Goal: Task Accomplishment & Management: Use online tool/utility

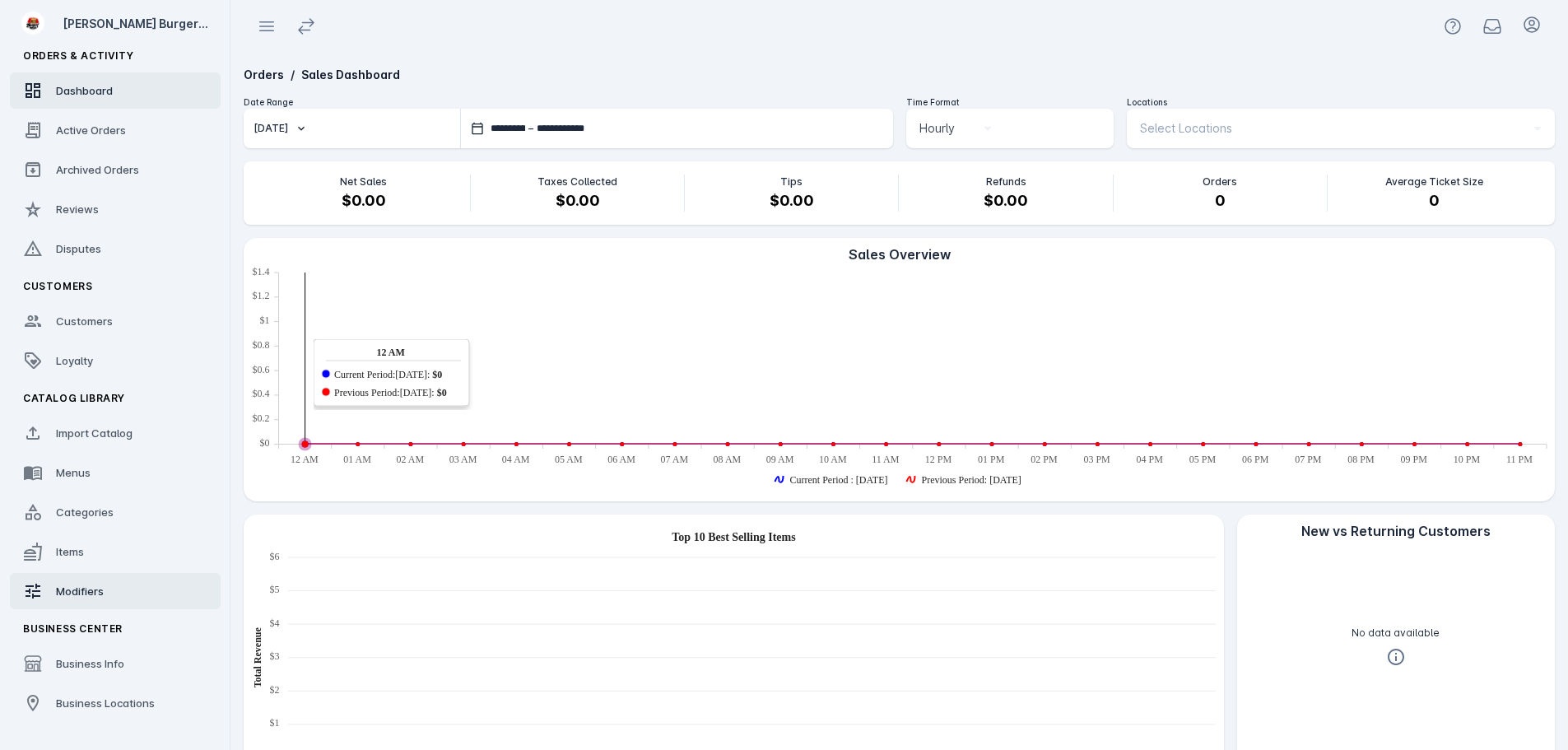
click at [85, 588] on span "Modifiers" at bounding box center [79, 590] width 48 height 14
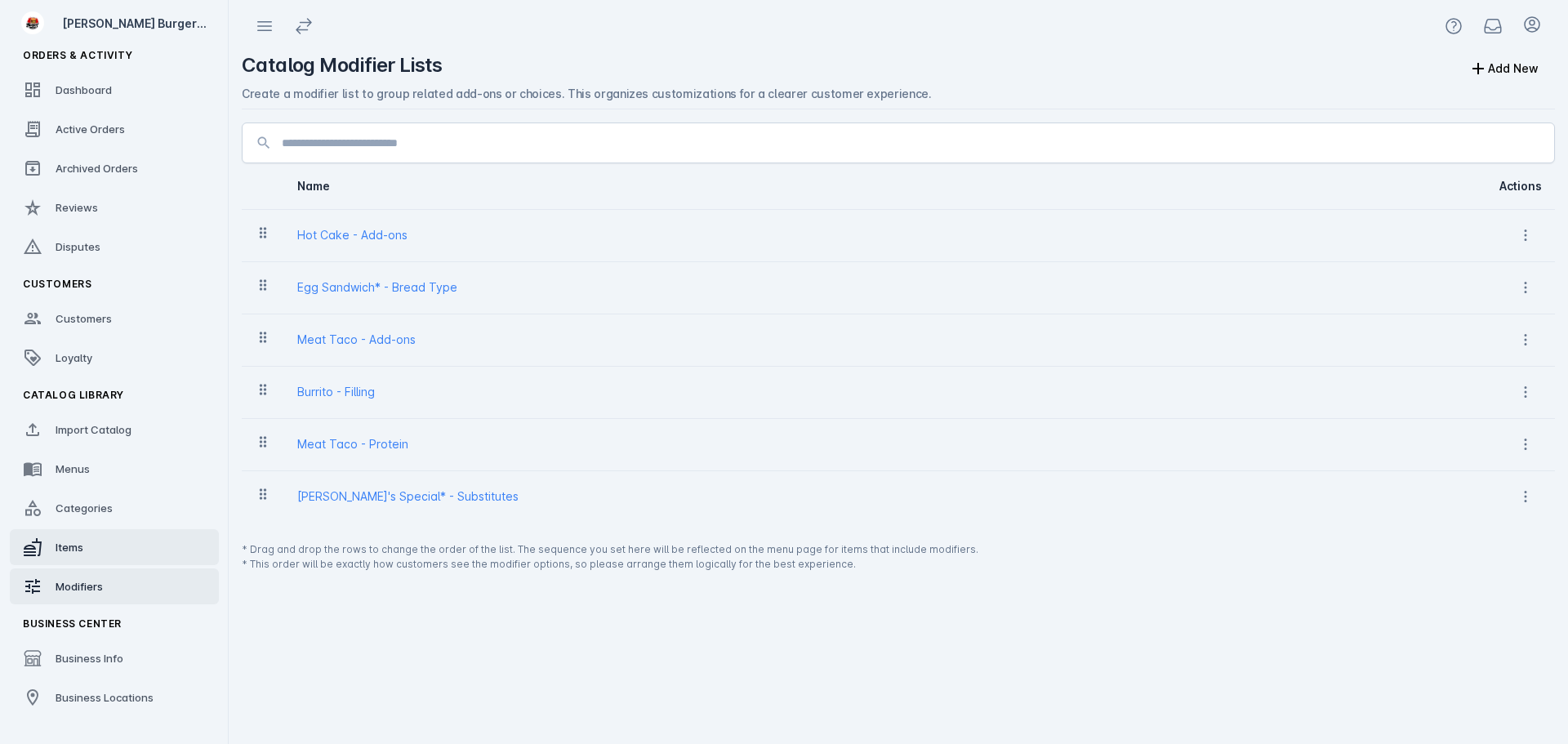
click at [70, 544] on span "Items" at bounding box center [69, 547] width 28 height 13
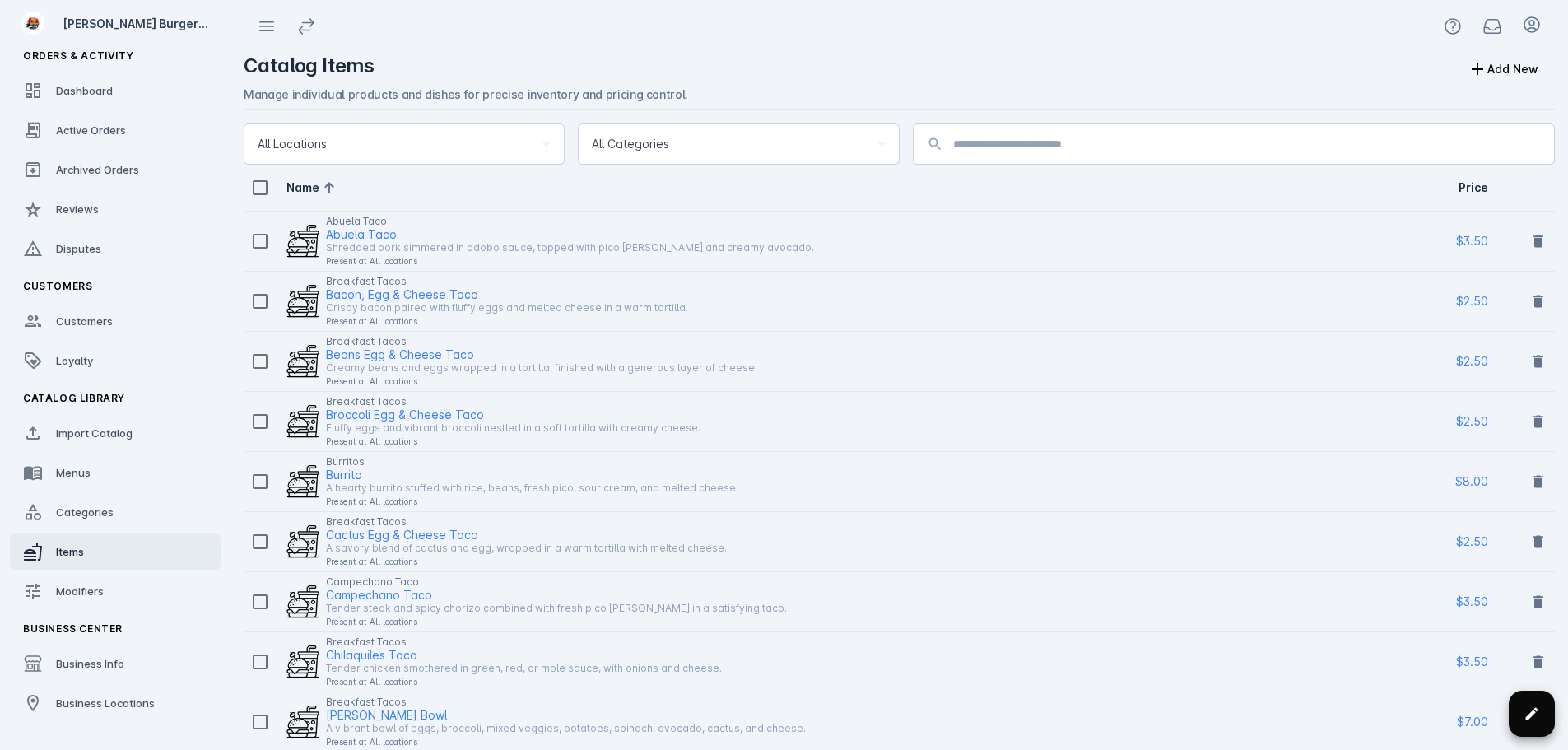
click at [1517, 706] on span at bounding box center [1532, 714] width 40 height 40
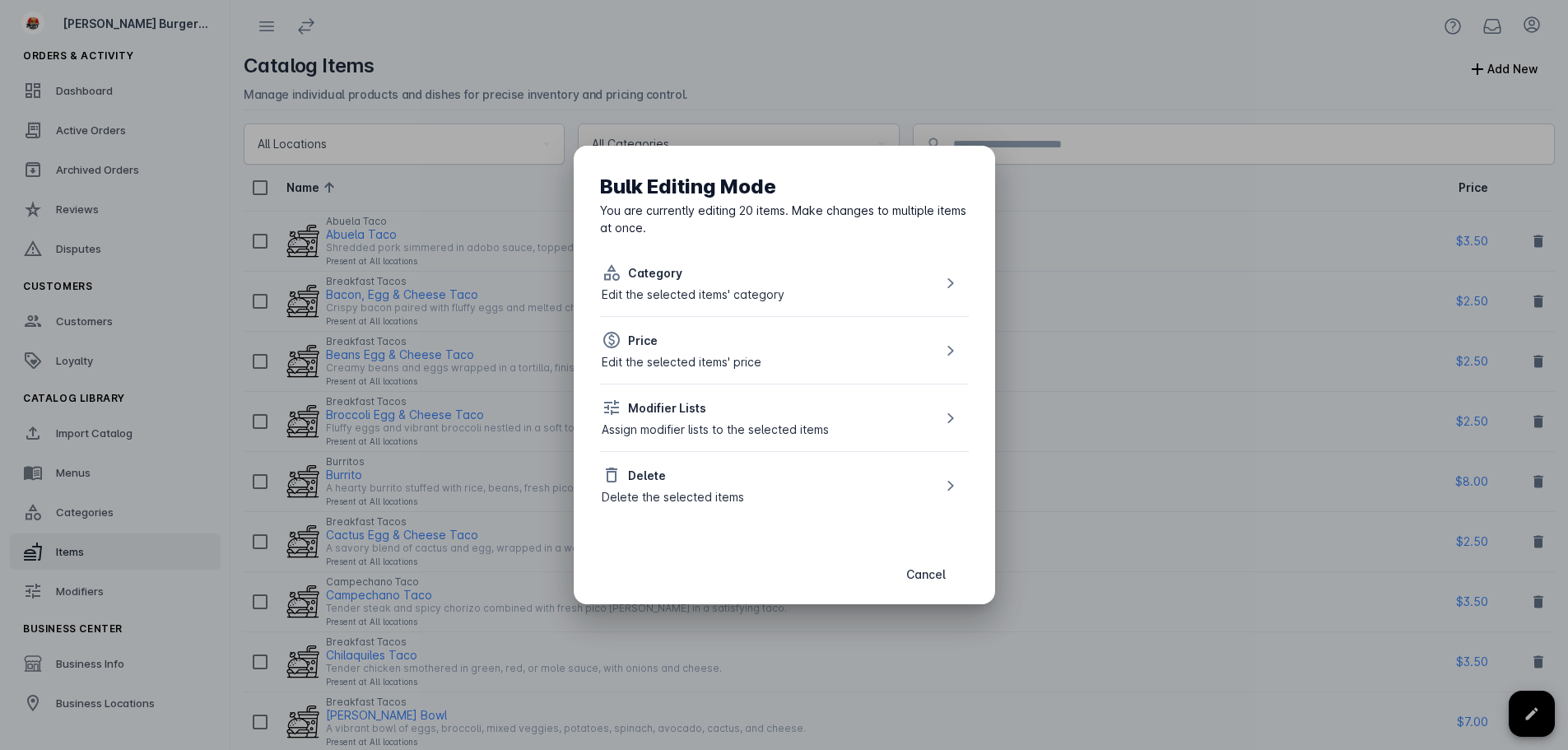
click at [821, 477] on div "Delete Delete the selected items" at bounding box center [784, 485] width 368 height 68
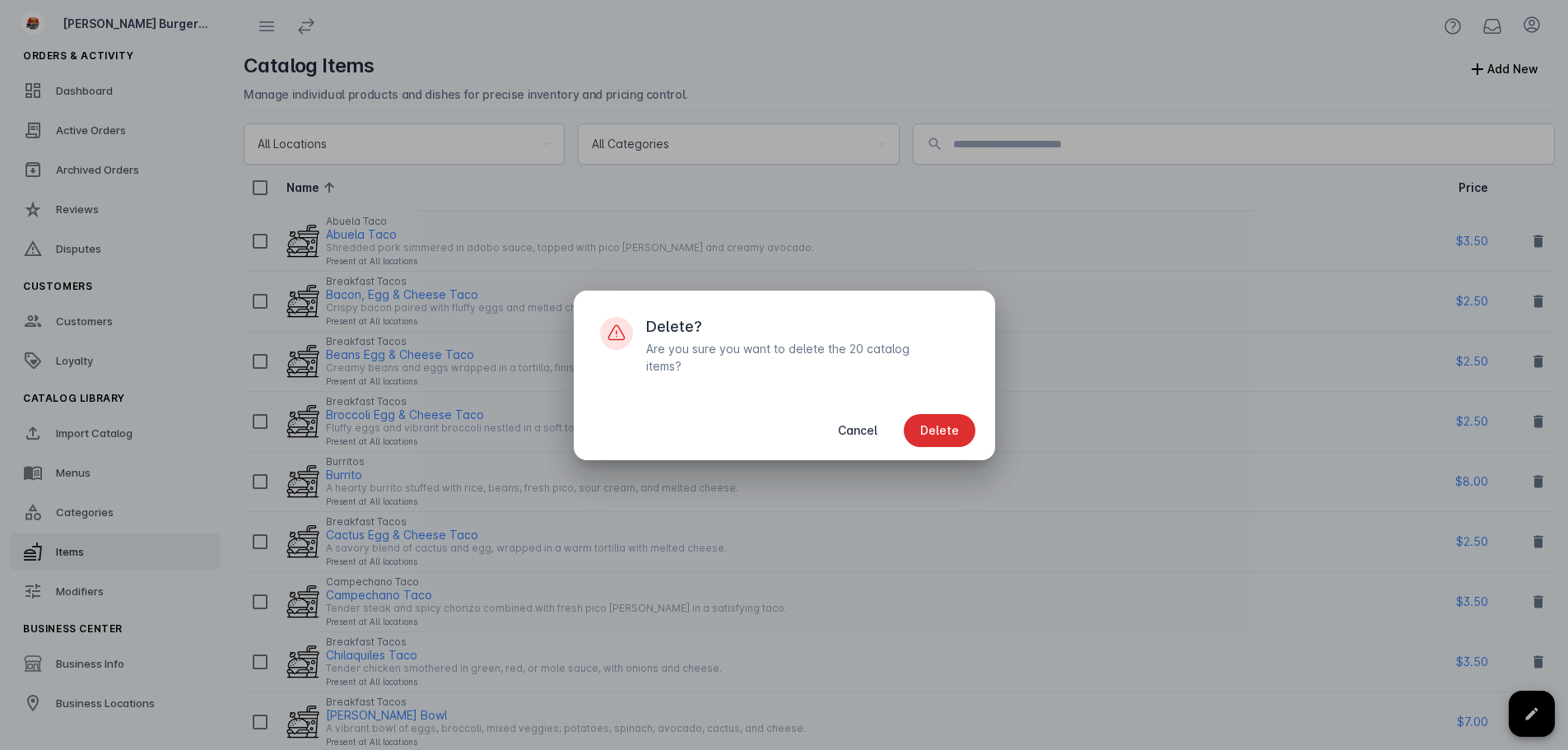
click at [965, 415] on span "button" at bounding box center [939, 431] width 71 height 40
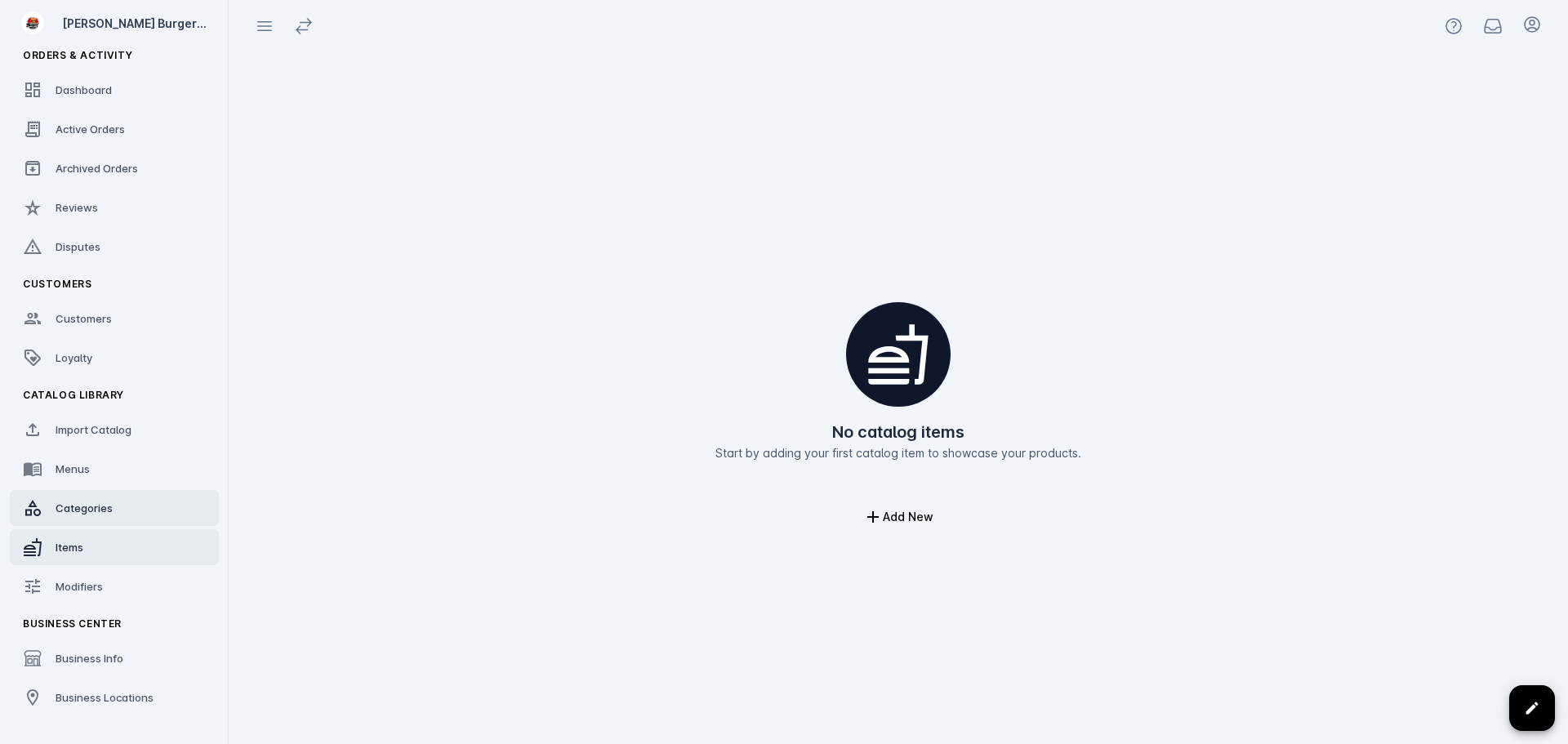
click at [116, 512] on link "Categories" at bounding box center [114, 508] width 209 height 36
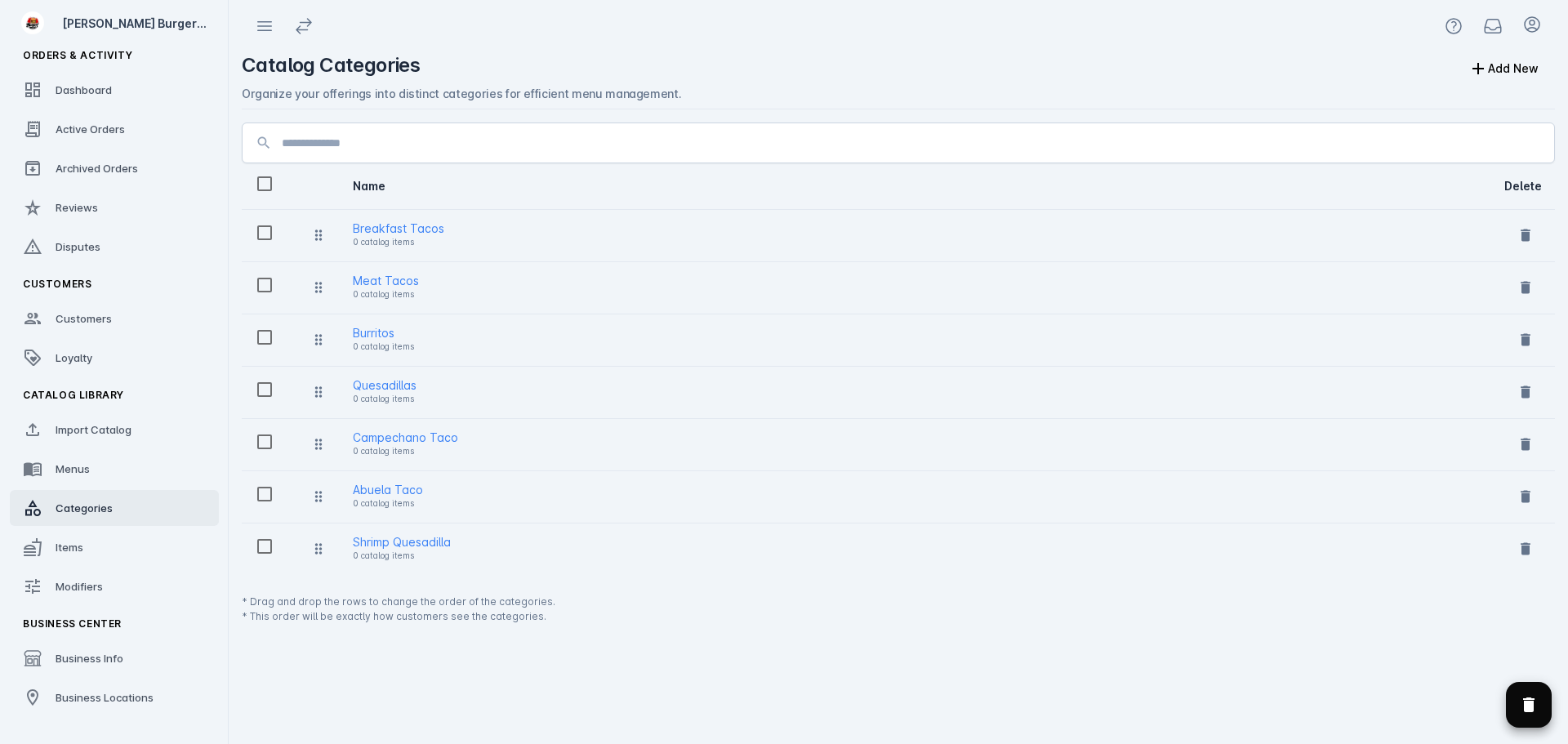
click at [1516, 703] on span "Delete selected categories" at bounding box center [1529, 705] width 39 height 39
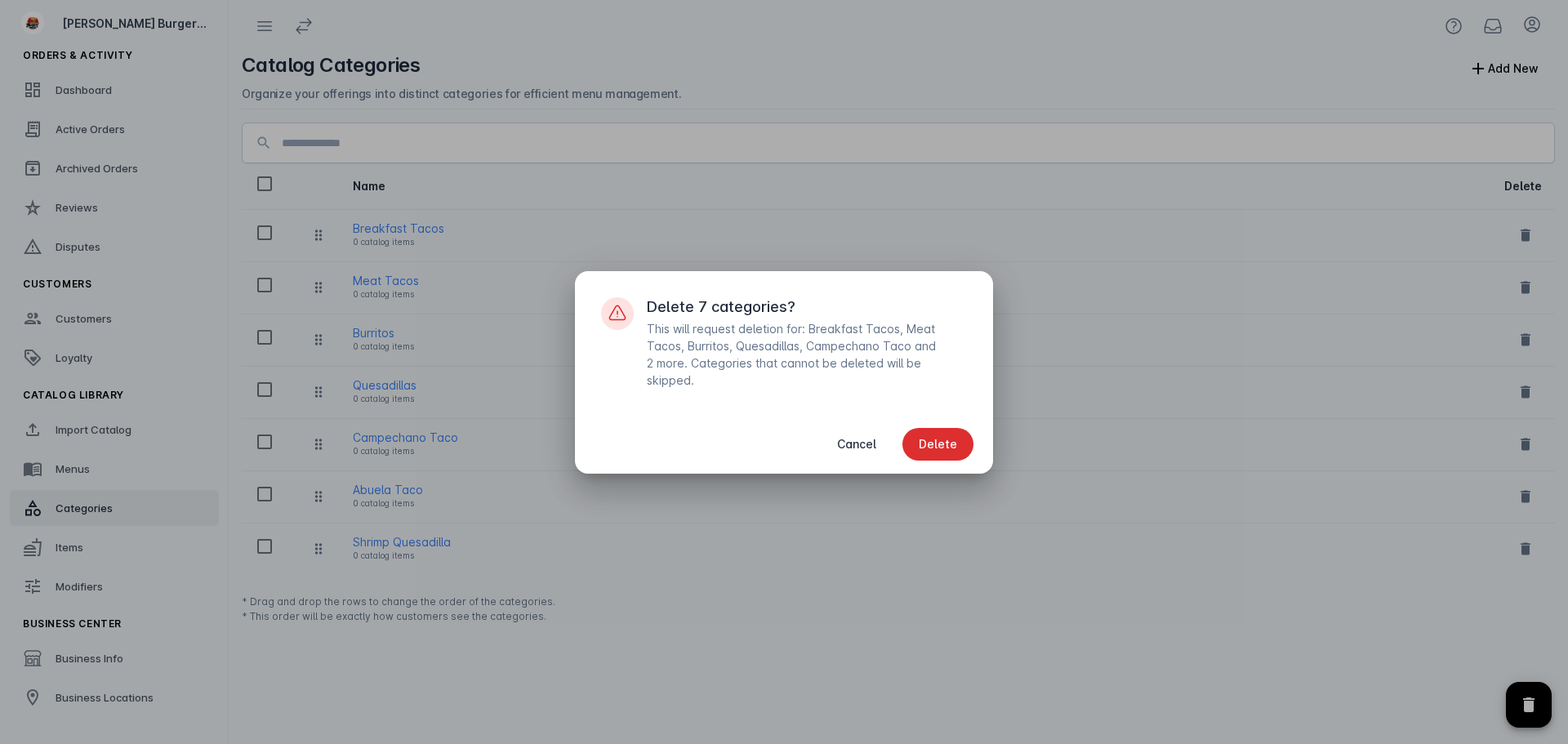
click at [946, 448] on span "Delete" at bounding box center [938, 444] width 39 height 12
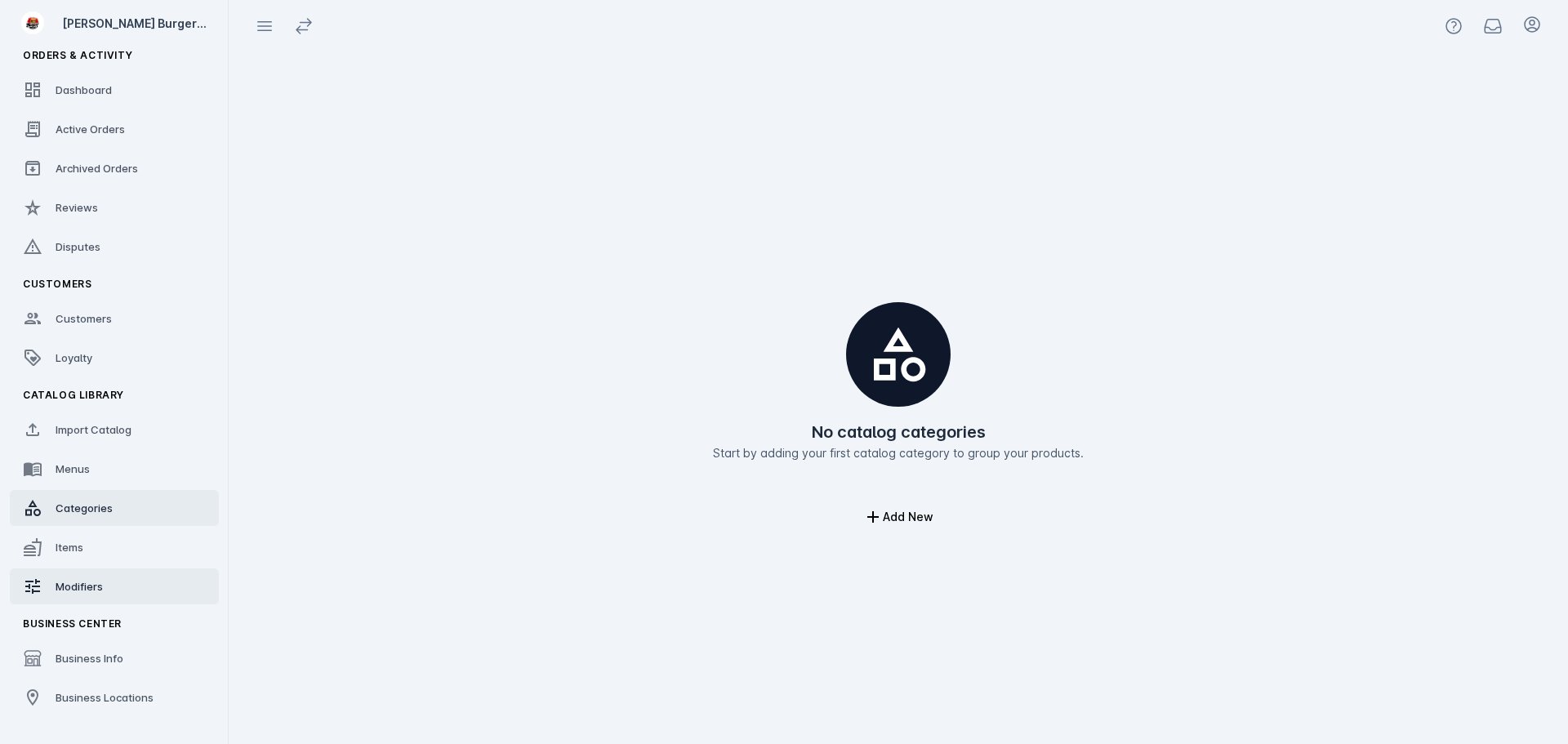
drag, startPoint x: 98, startPoint y: 576, endPoint x: 116, endPoint y: 570, distance: 19.0
click at [98, 576] on link "Modifiers" at bounding box center [114, 586] width 209 height 36
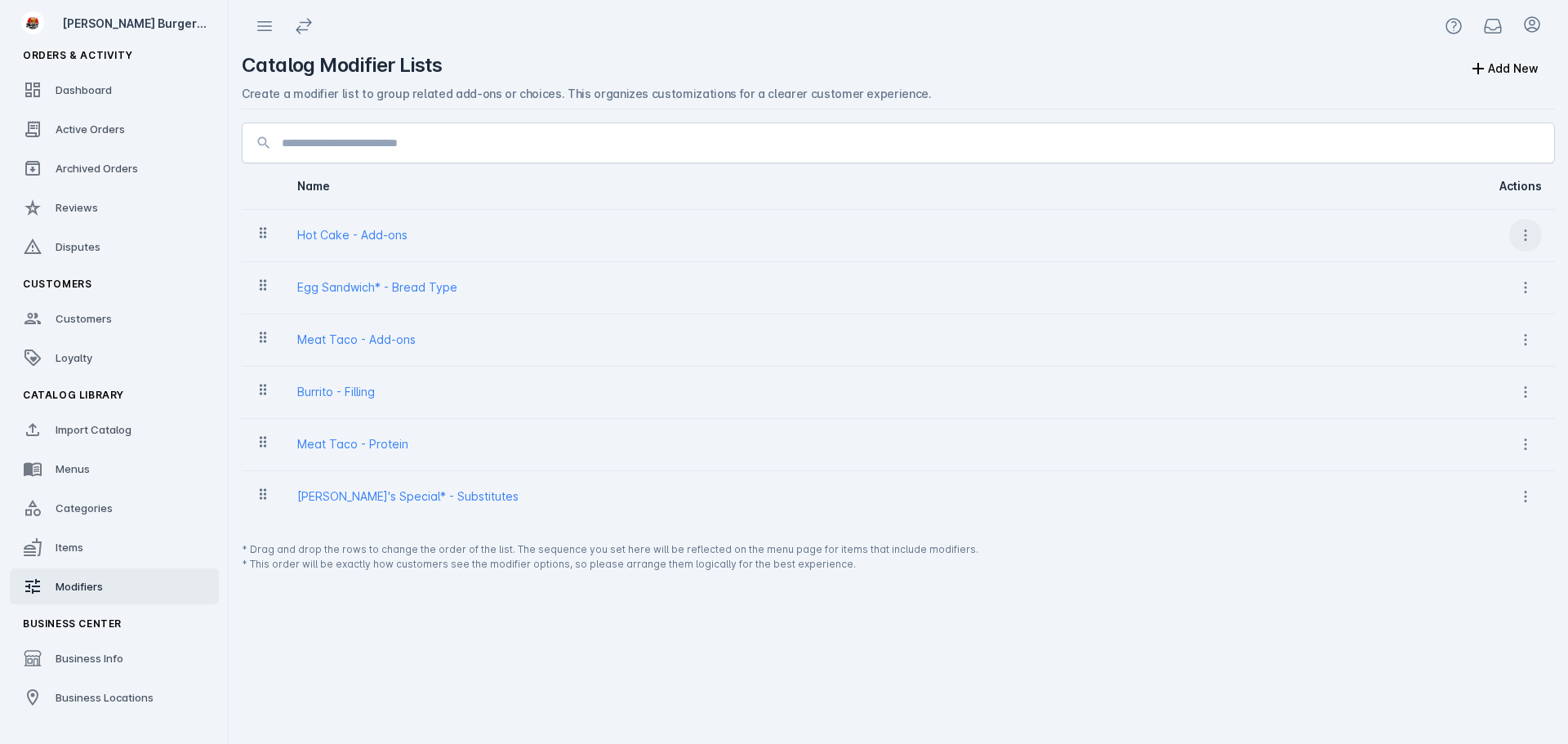
click at [1532, 248] on span at bounding box center [1525, 235] width 39 height 39
click at [1467, 321] on span "Delete" at bounding box center [1485, 317] width 37 height 20
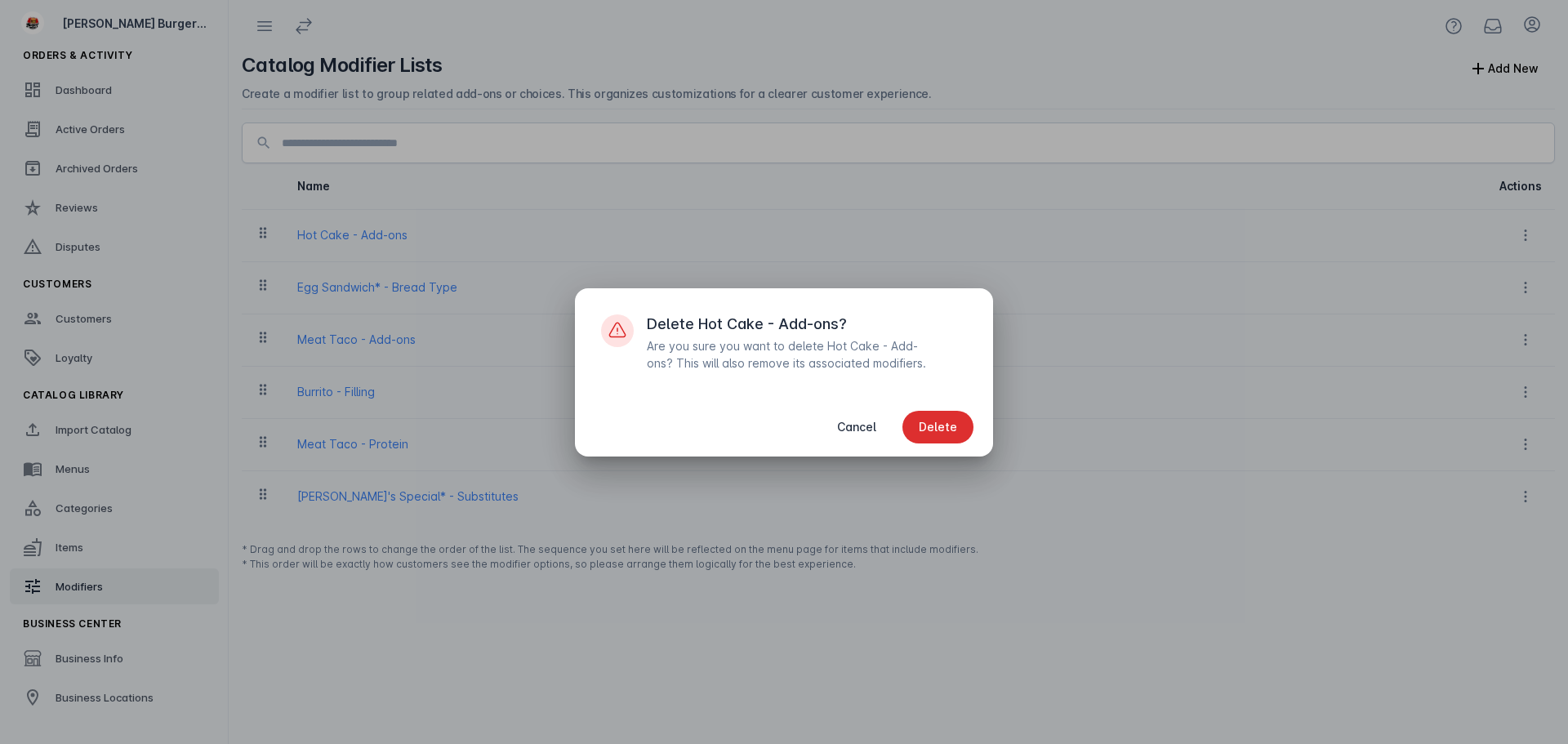
click at [947, 416] on span "button" at bounding box center [938, 427] width 71 height 39
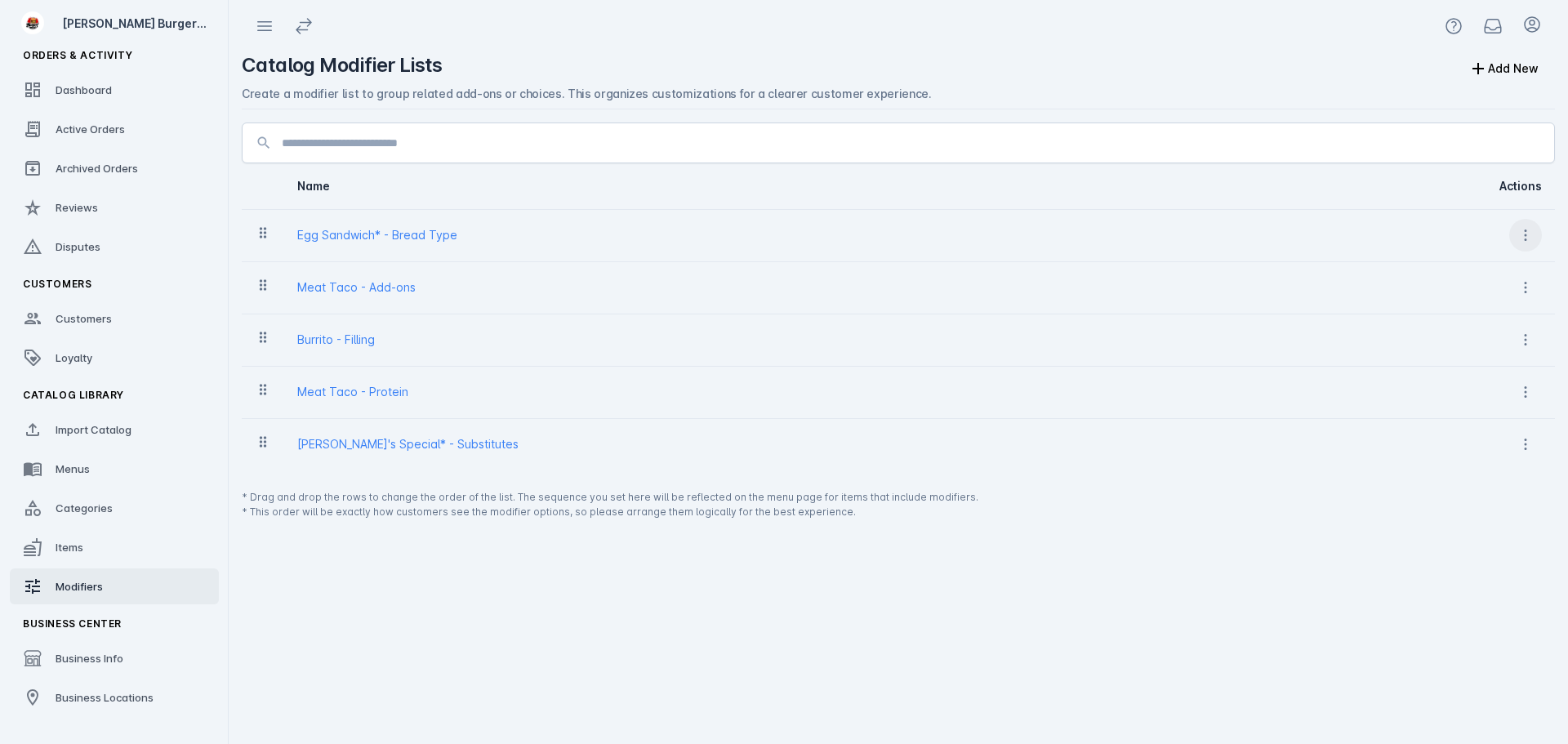
click at [1522, 237] on icon at bounding box center [1525, 235] width 16 height 16
click at [1469, 315] on span "Delete" at bounding box center [1485, 317] width 37 height 20
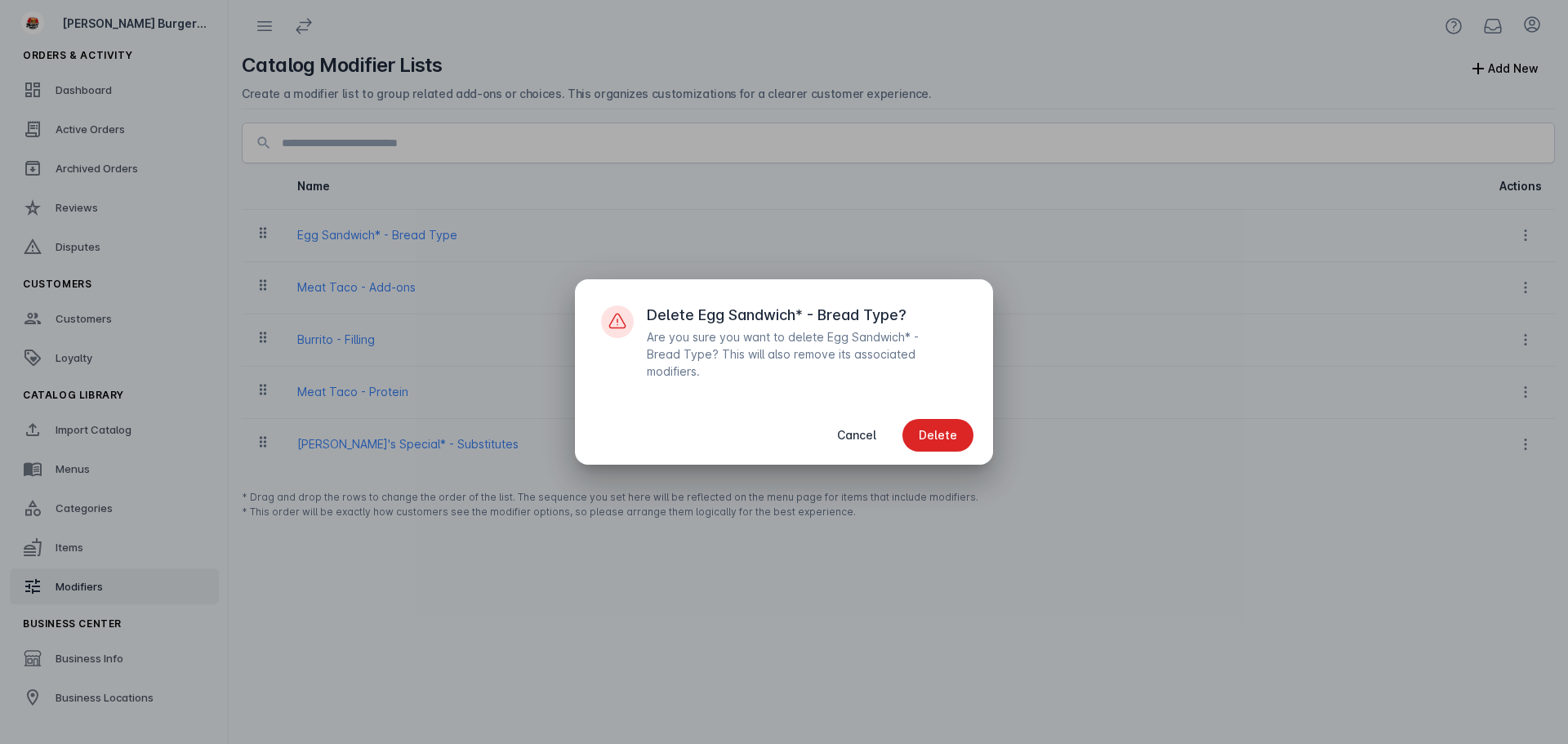
drag, startPoint x: 954, startPoint y: 433, endPoint x: 1178, endPoint y: 345, distance: 240.7
click at [954, 432] on span "Delete" at bounding box center [938, 435] width 39 height 12
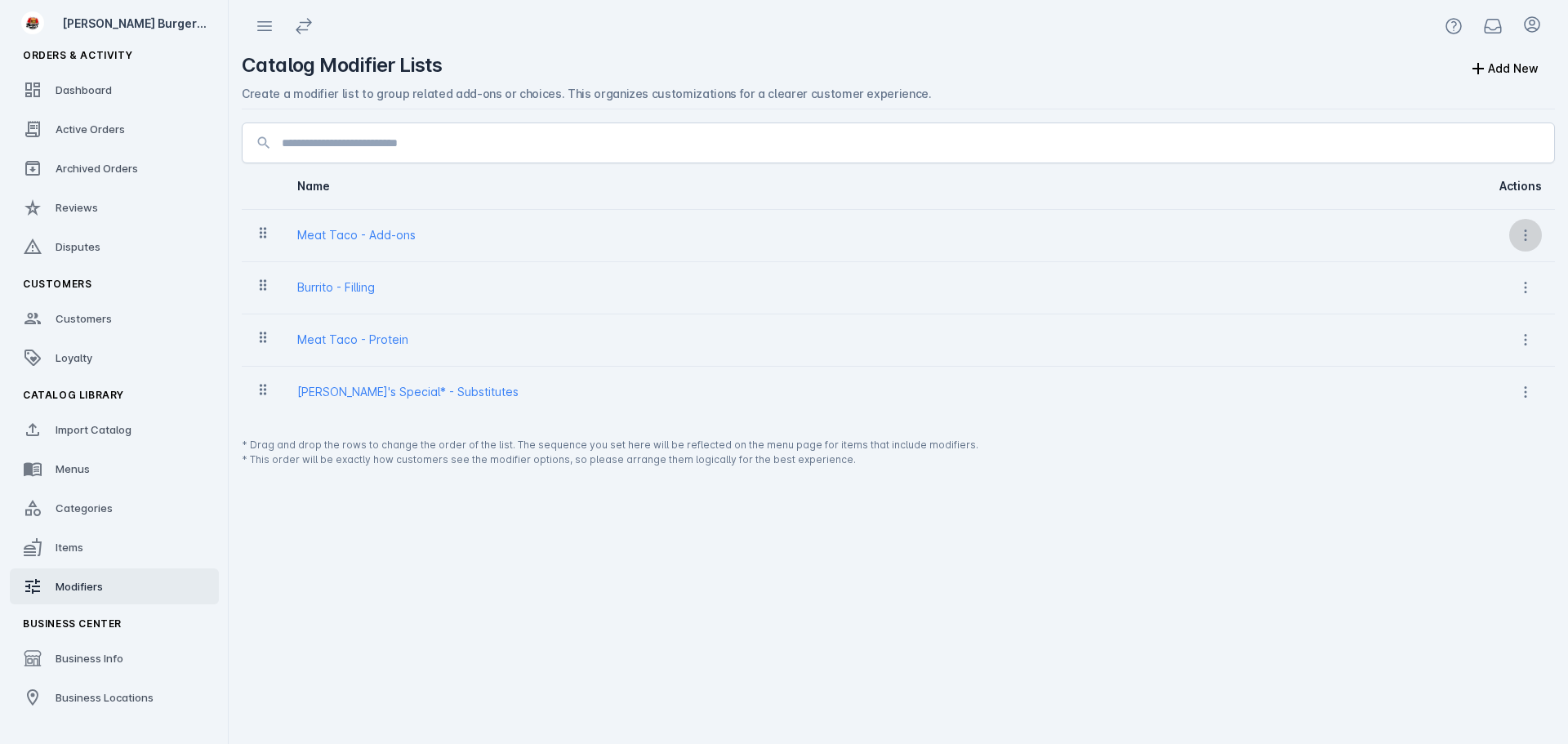
click at [1531, 235] on icon at bounding box center [1525, 235] width 16 height 16
click at [1467, 320] on span "Delete" at bounding box center [1485, 317] width 37 height 20
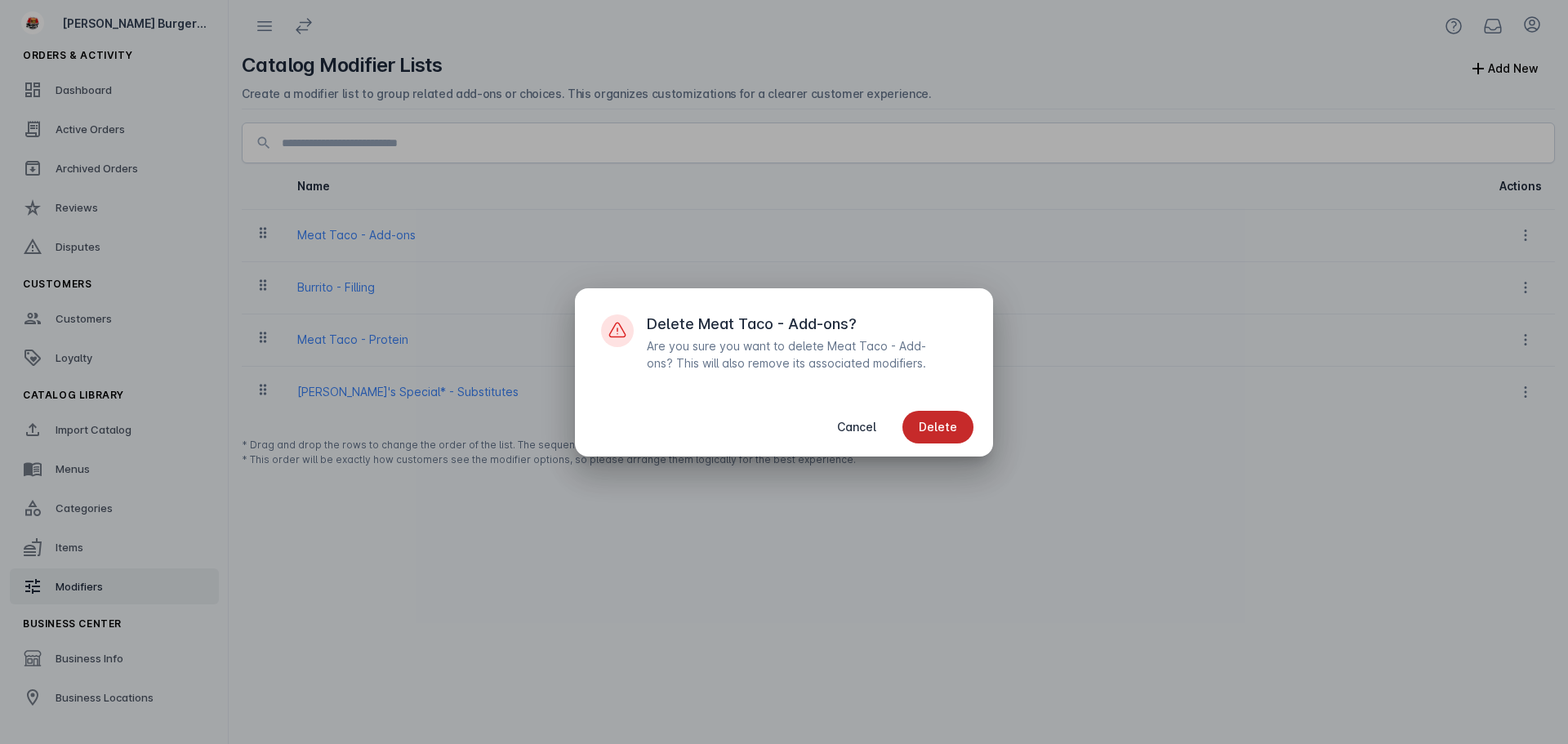
drag, startPoint x: 941, startPoint y: 417, endPoint x: 964, endPoint y: 408, distance: 24.7
click at [943, 418] on span "button" at bounding box center [938, 427] width 71 height 39
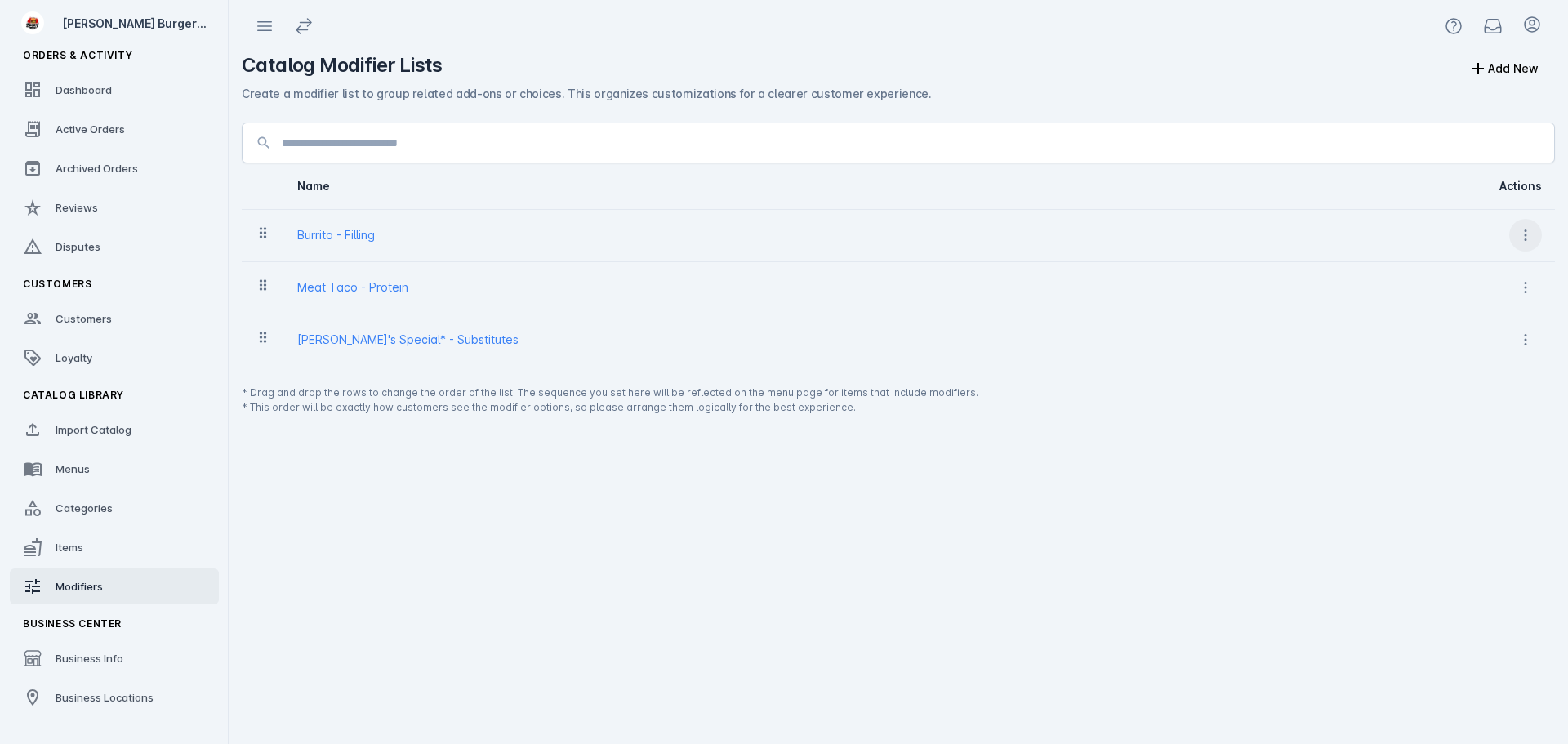
click at [1531, 233] on button at bounding box center [1525, 235] width 32 height 32
click at [1467, 305] on button "Delete" at bounding box center [1482, 317] width 117 height 39
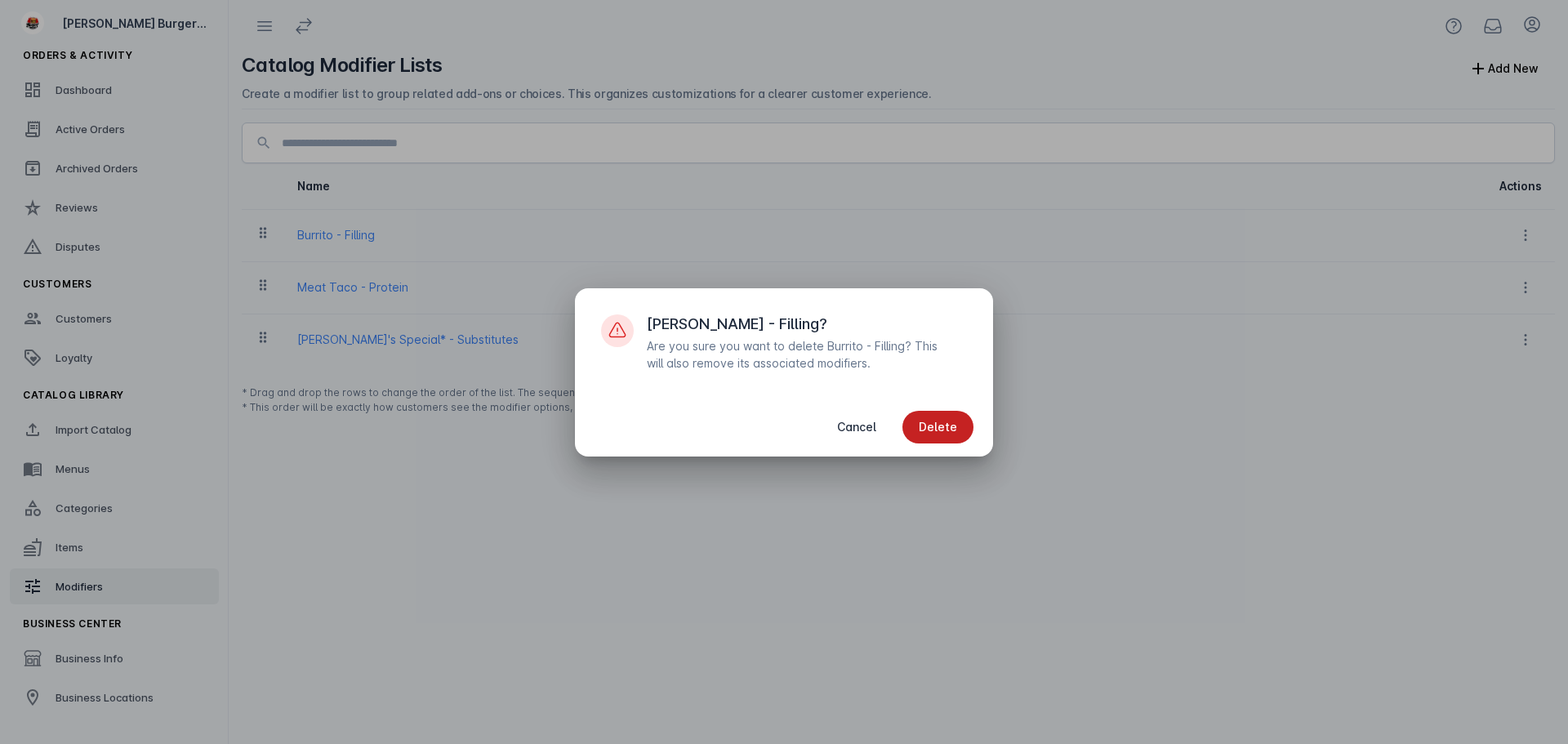
drag, startPoint x: 955, startPoint y: 417, endPoint x: 1332, endPoint y: 308, distance: 392.4
click at [958, 416] on span "button" at bounding box center [938, 427] width 71 height 39
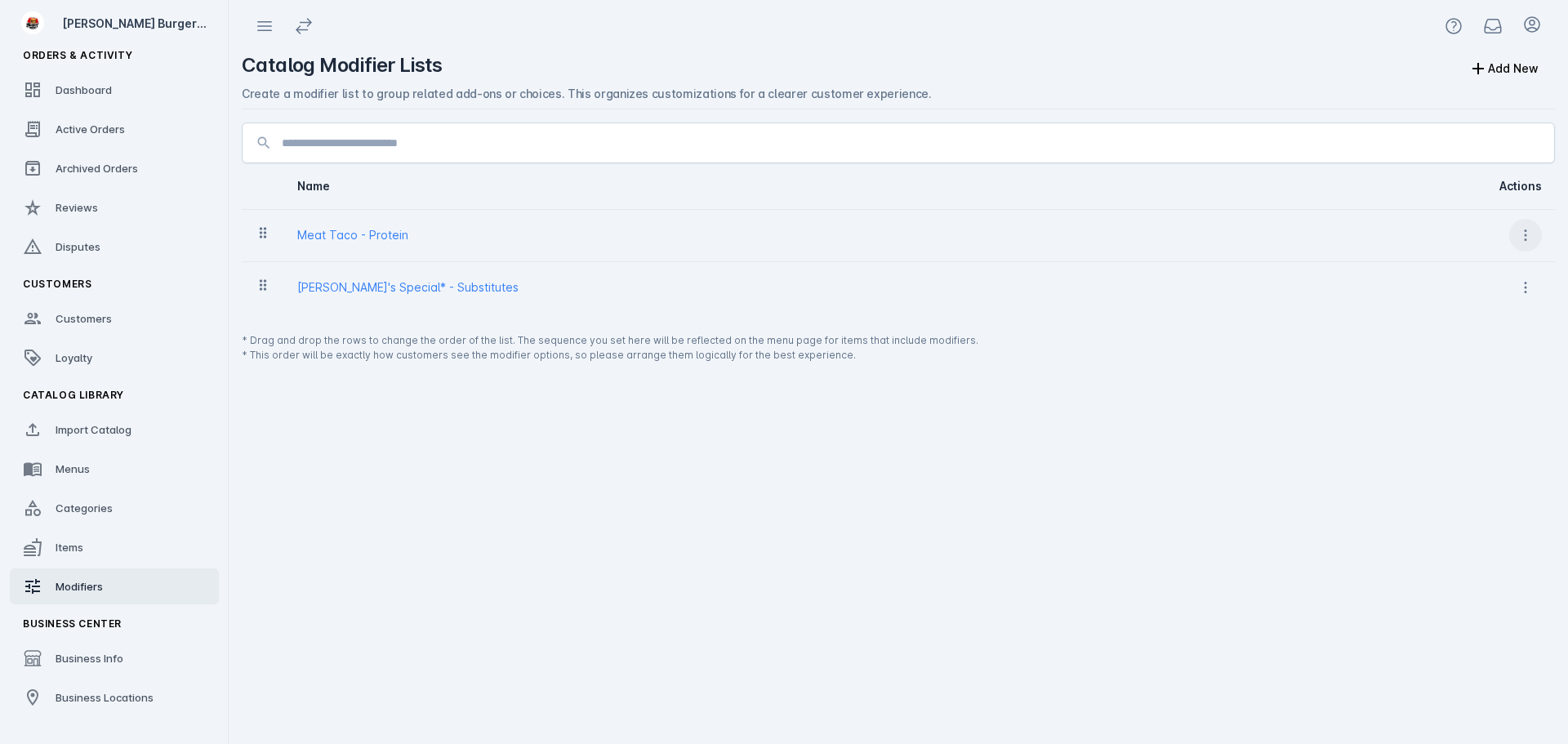
click at [1523, 225] on span at bounding box center [1525, 235] width 39 height 39
click at [1466, 320] on span "Delete" at bounding box center [1470, 317] width 66 height 20
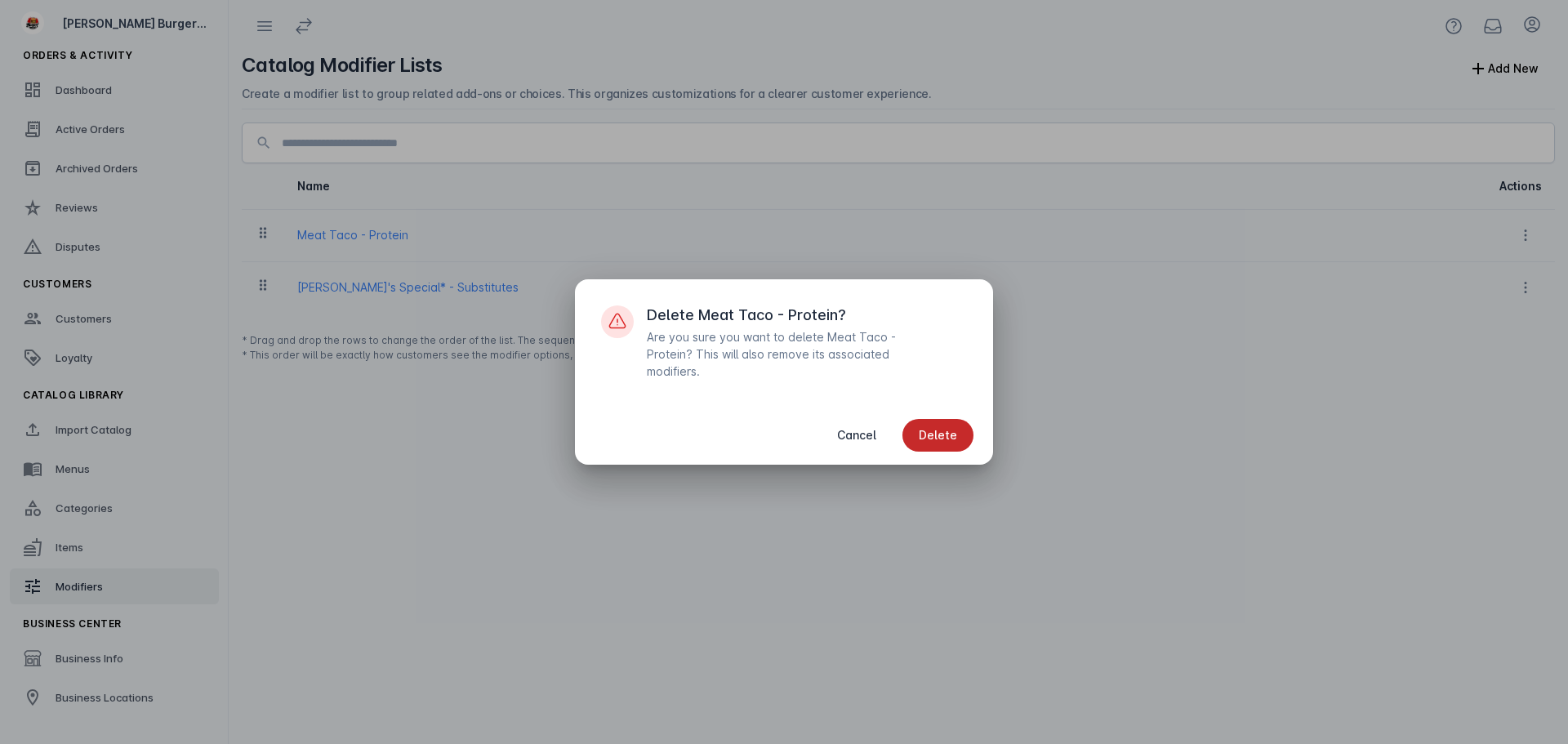
drag, startPoint x: 948, startPoint y: 444, endPoint x: 980, endPoint y: 422, distance: 38.8
click at [948, 442] on span "button" at bounding box center [938, 435] width 71 height 39
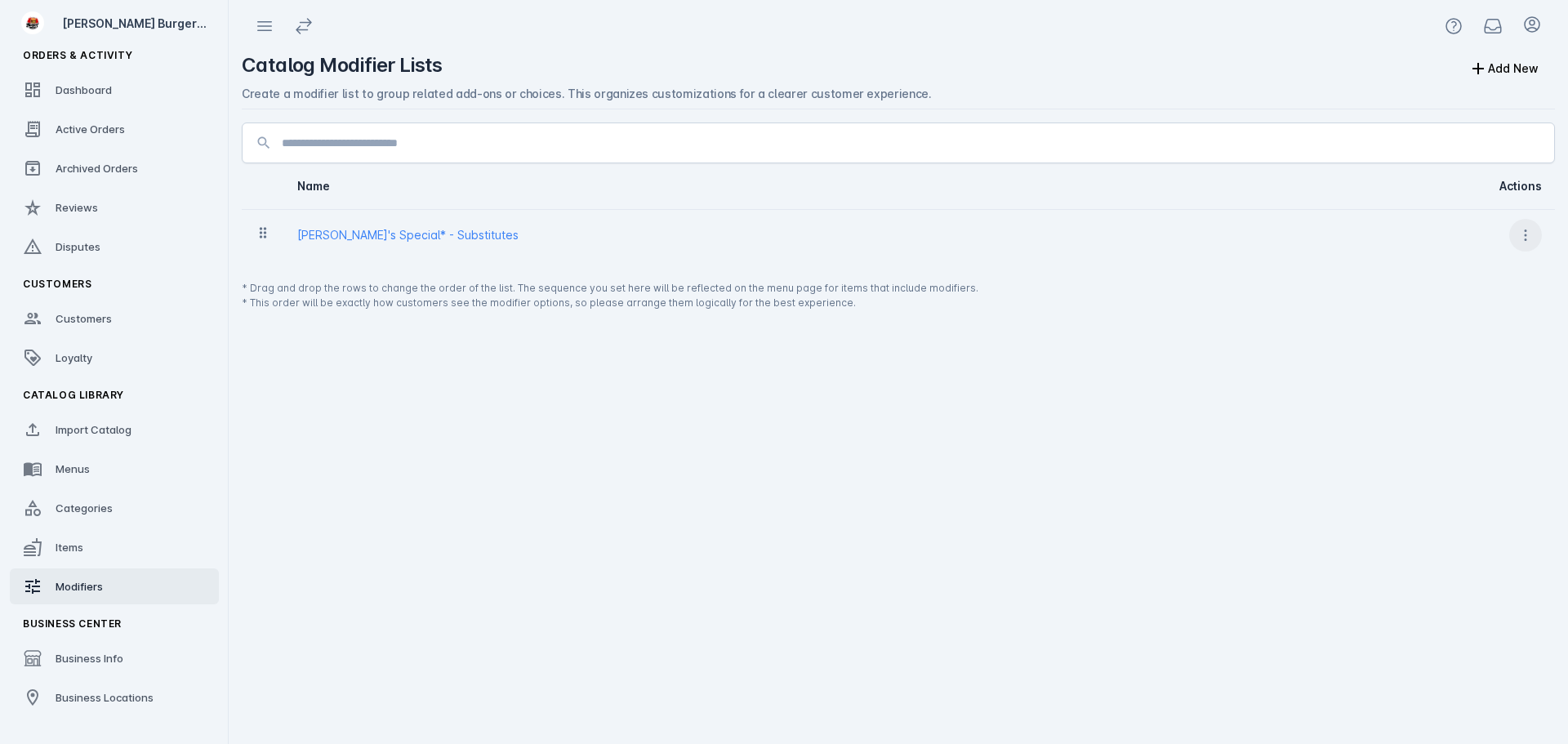
click at [1538, 232] on span at bounding box center [1525, 235] width 39 height 39
click at [1444, 320] on icon at bounding box center [1447, 317] width 20 height 20
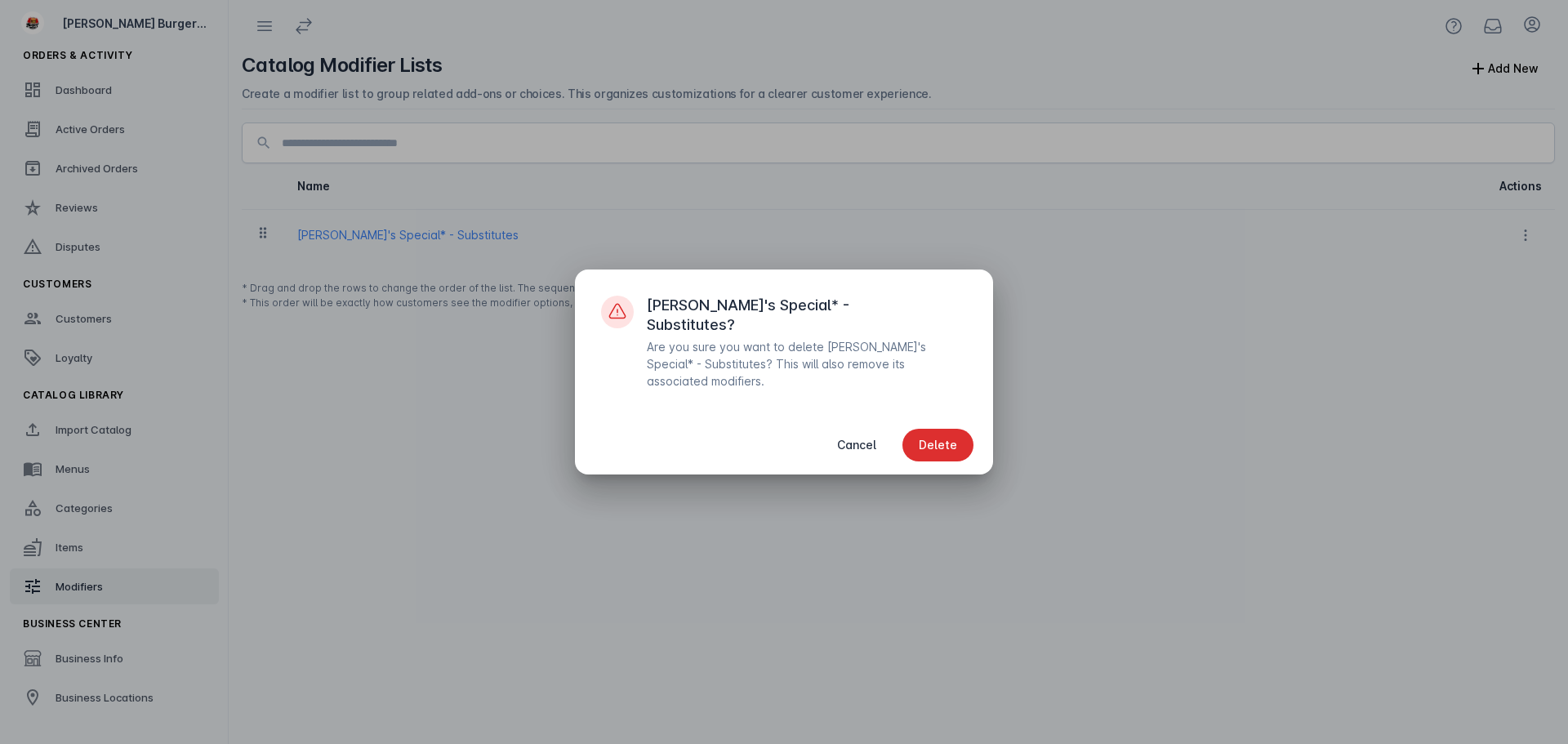
click at [939, 440] on span "Delete" at bounding box center [938, 445] width 39 height 12
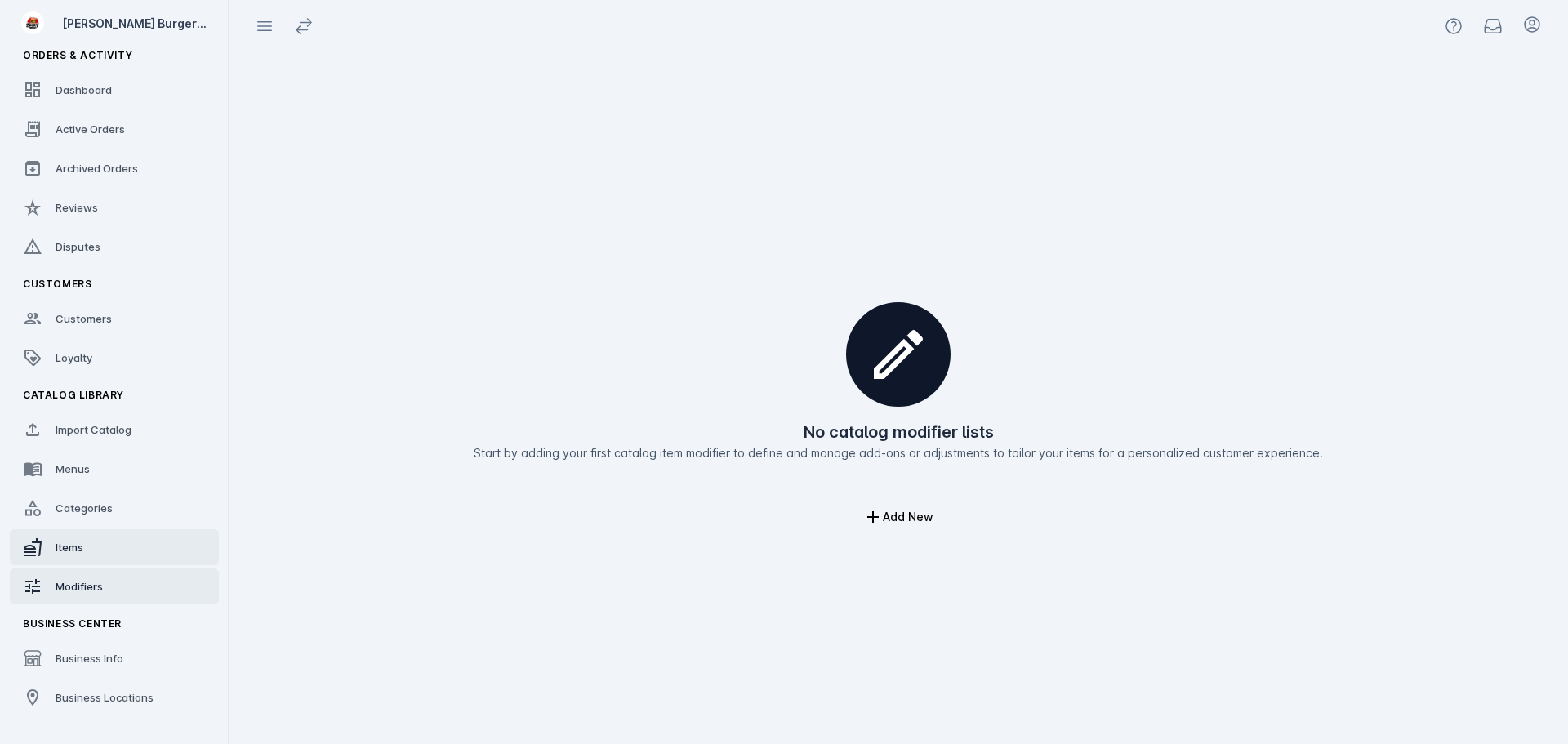
click at [56, 544] on span "Items" at bounding box center [69, 547] width 28 height 13
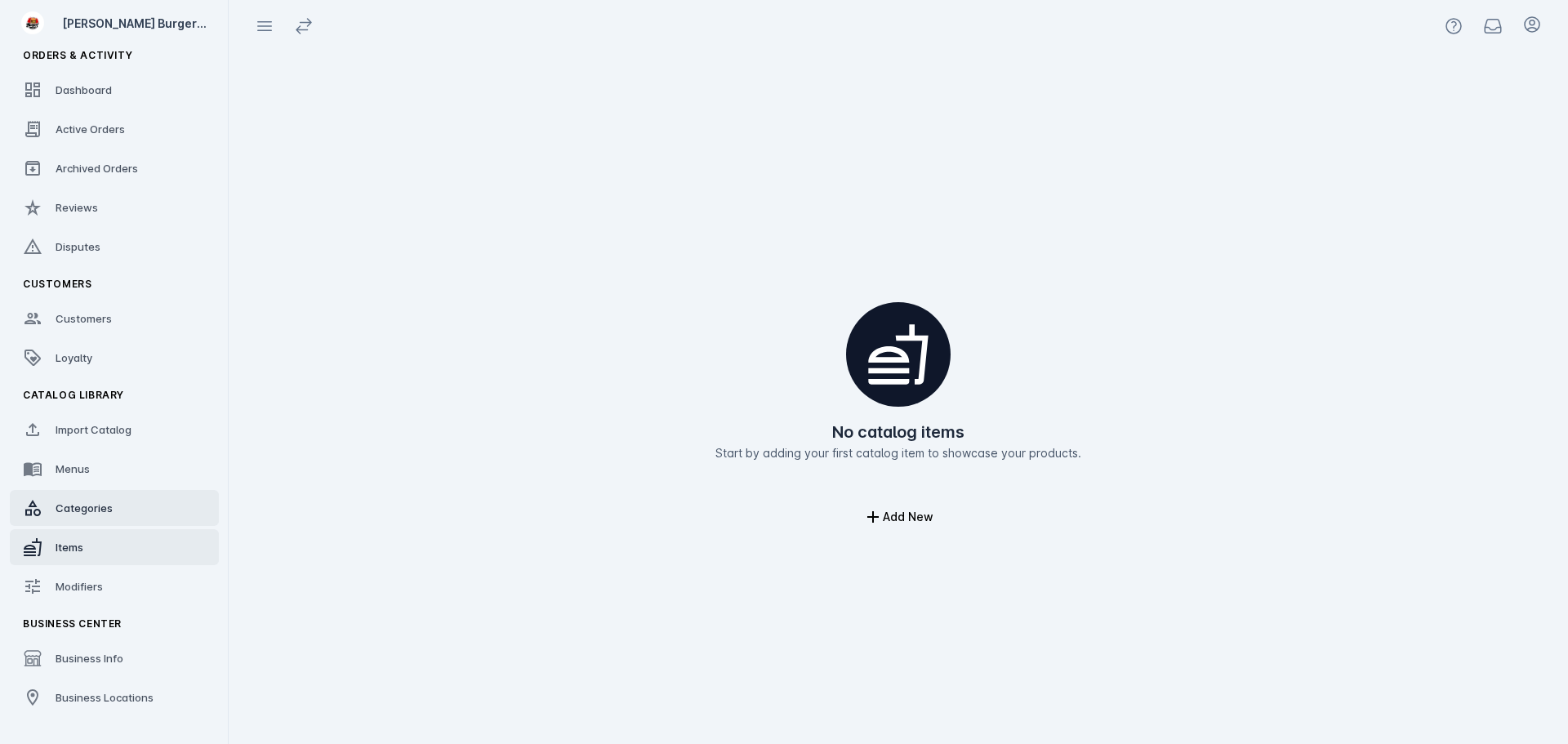
click at [94, 509] on span "Categories" at bounding box center [84, 508] width 57 height 13
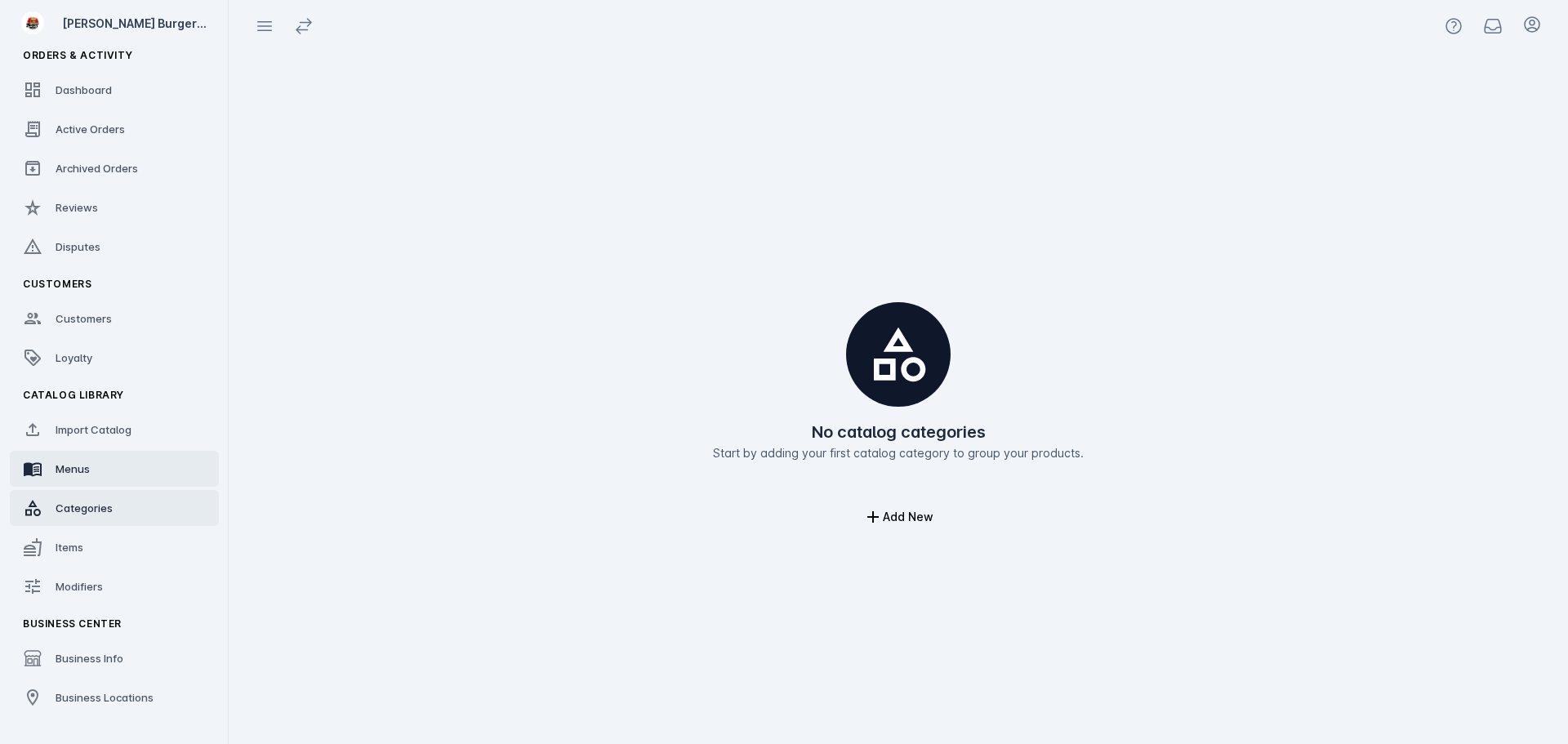
click at [97, 476] on link "Menus" at bounding box center [114, 468] width 209 height 36
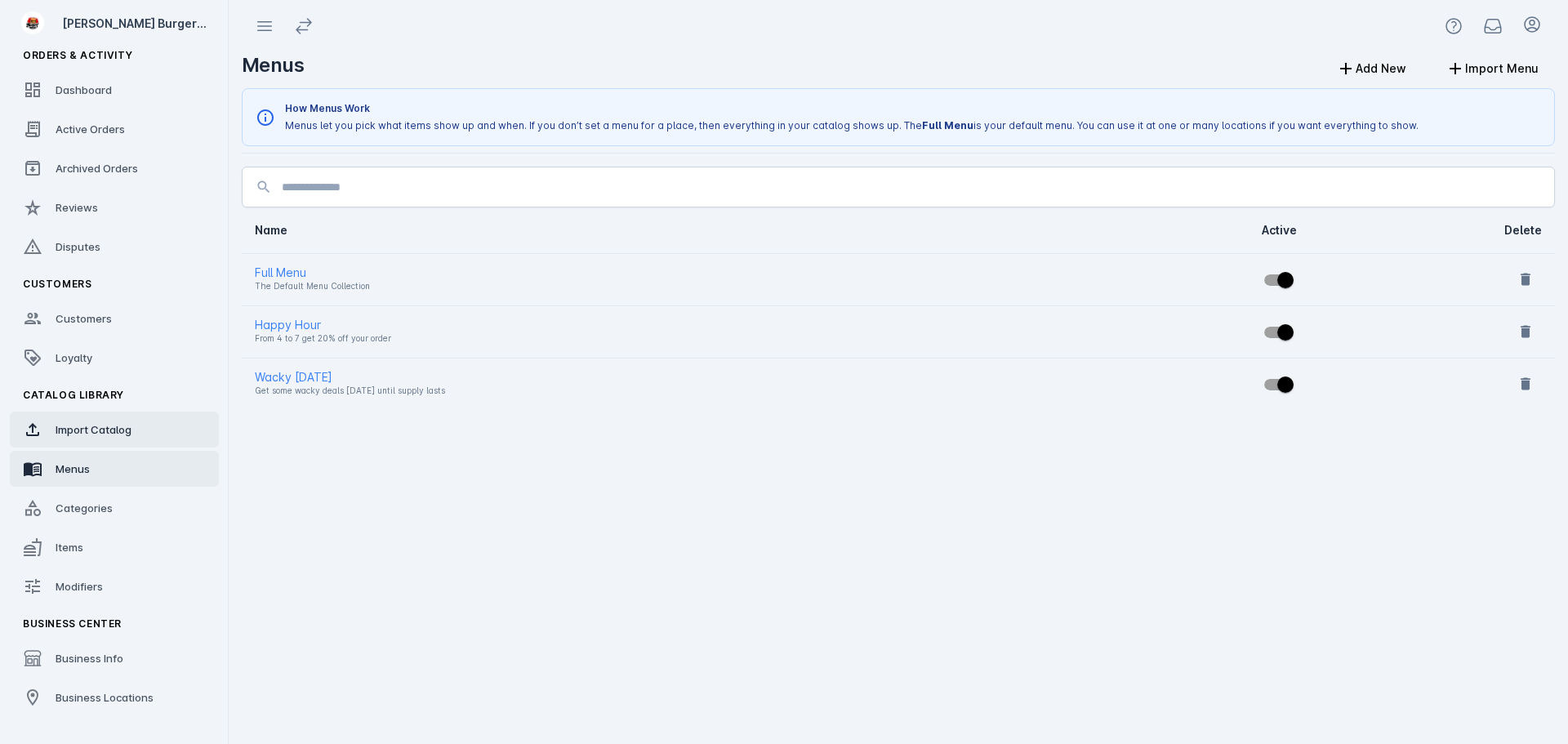
click at [104, 430] on span "Import Catalog" at bounding box center [93, 429] width 76 height 13
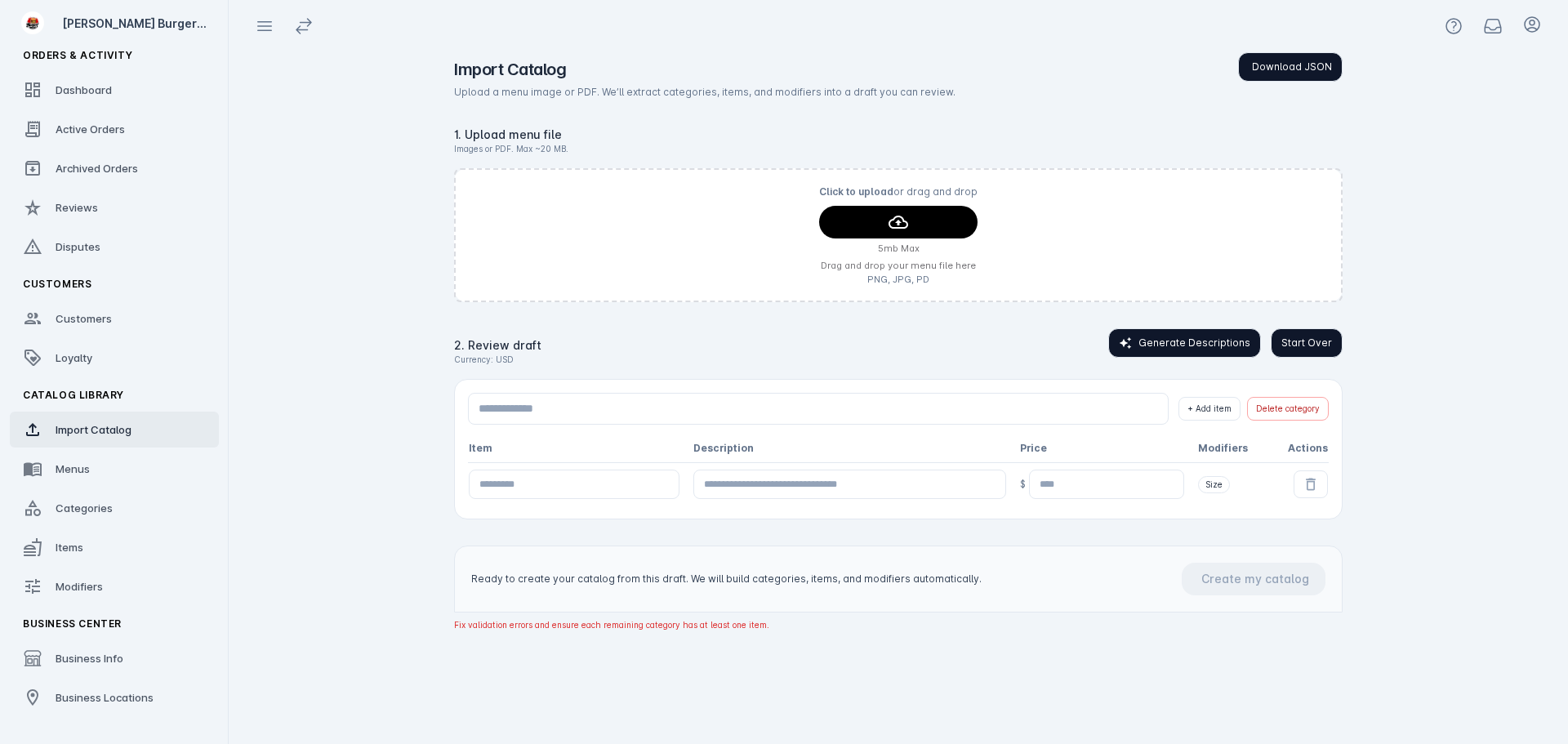
click at [1300, 343] on span "Start Over" at bounding box center [1307, 343] width 51 height 14
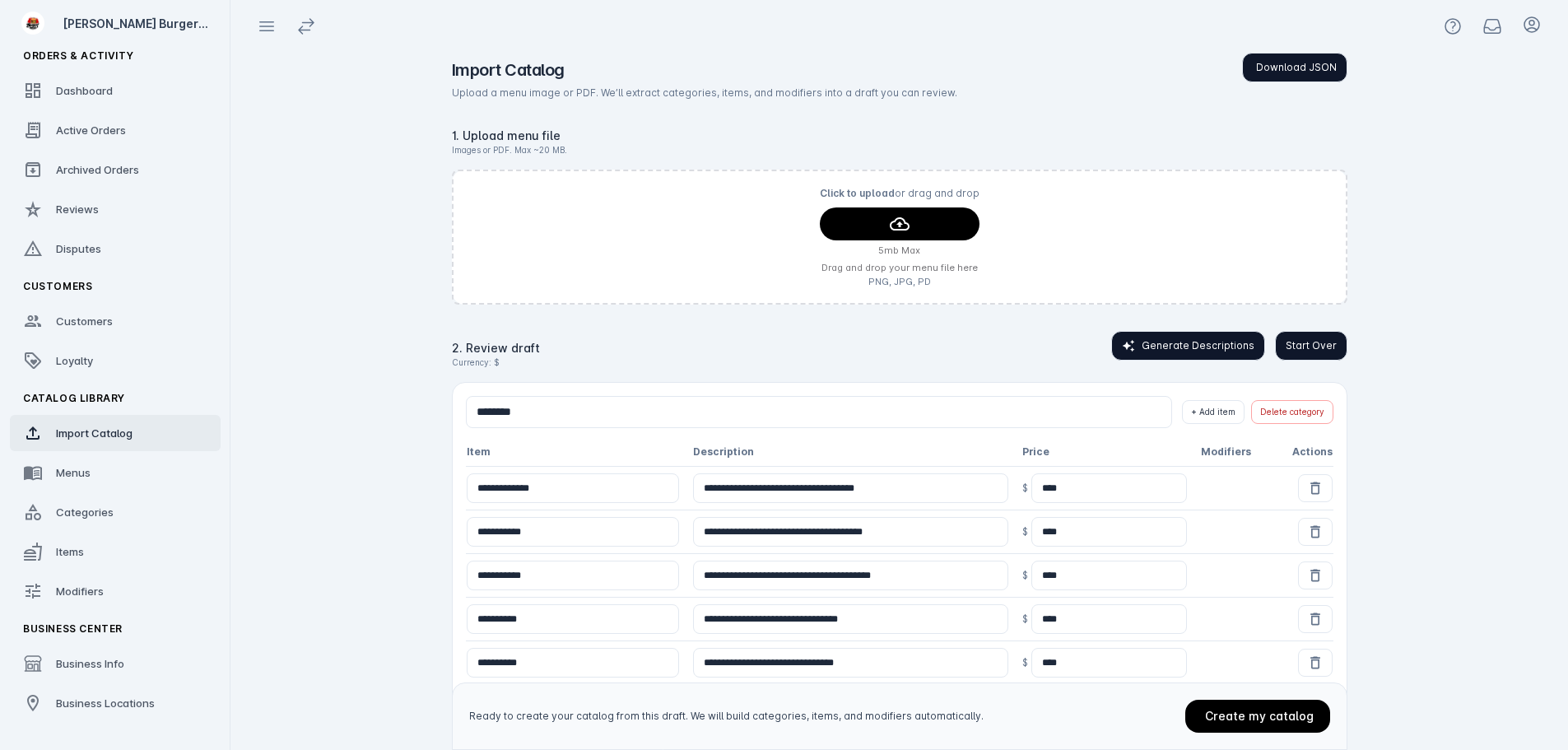
drag, startPoint x: 1313, startPoint y: 352, endPoint x: 1530, endPoint y: 317, distance: 219.8
click at [1313, 352] on span "Start Over" at bounding box center [1311, 346] width 51 height 14
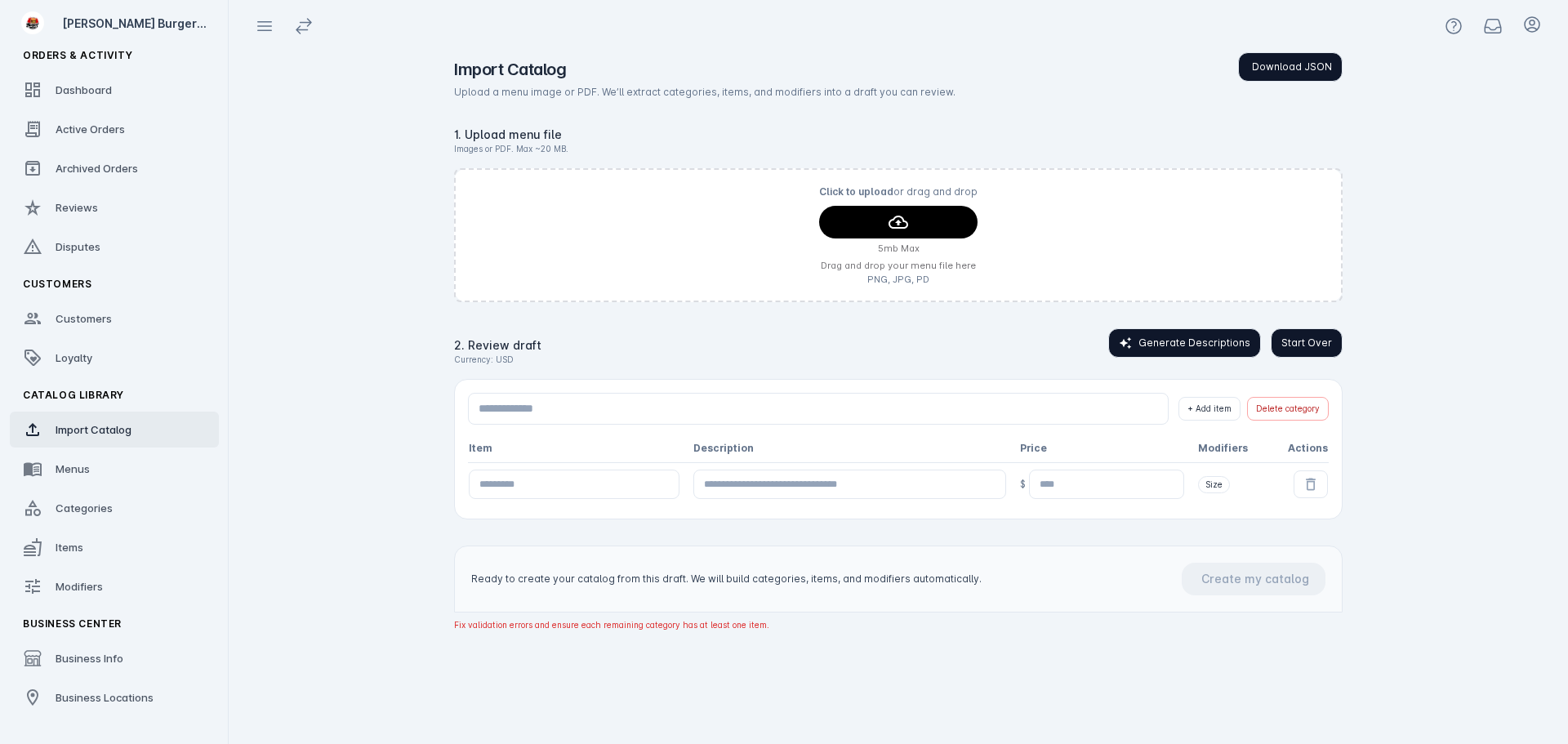
click at [1293, 345] on span "Start Over" at bounding box center [1307, 343] width 51 height 14
click at [1295, 355] on button "Start Over" at bounding box center [1307, 343] width 72 height 30
click at [1431, 273] on app-catalog-import "Import Catalog Download JSON Upload a menu image or PDF. We’ll extract categori…" at bounding box center [897, 398] width 1339 height 691
click at [1309, 346] on span "Start Over" at bounding box center [1307, 343] width 51 height 14
click at [1406, 386] on app-catalog-import "Import Catalog Download JSON Upload a menu image or PDF. We’ll extract categori…" at bounding box center [897, 398] width 1339 height 691
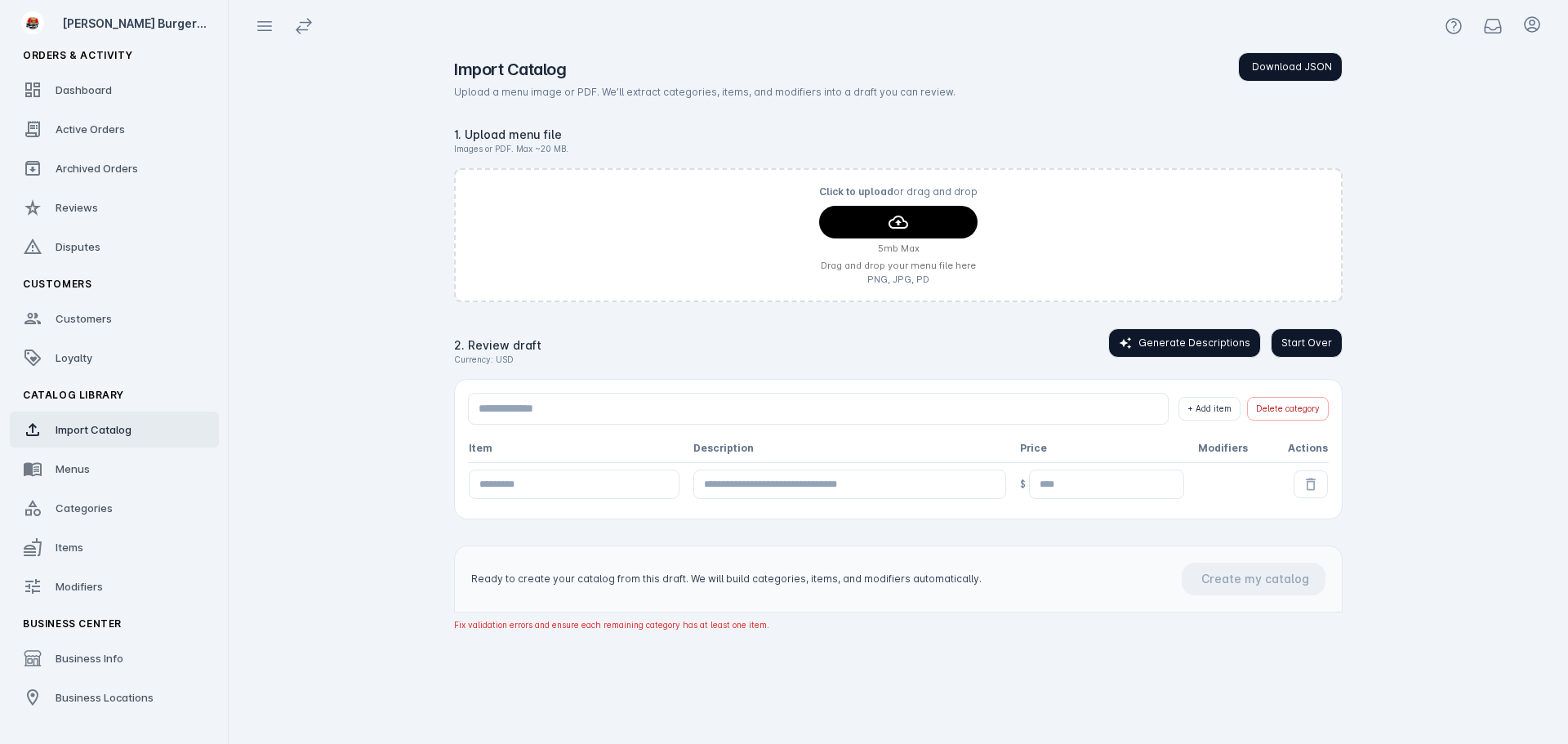
click at [1402, 345] on app-catalog-import "Import Catalog Download JSON Upload a menu image or PDF. We’ll extract categori…" at bounding box center [897, 398] width 1339 height 691
click at [1475, 250] on app-catalog-import "Import Catalog Download JSON Upload a menu image or PDF. We’ll extract categori…" at bounding box center [897, 398] width 1339 height 691
